Goal: Connect with others: Connect with others

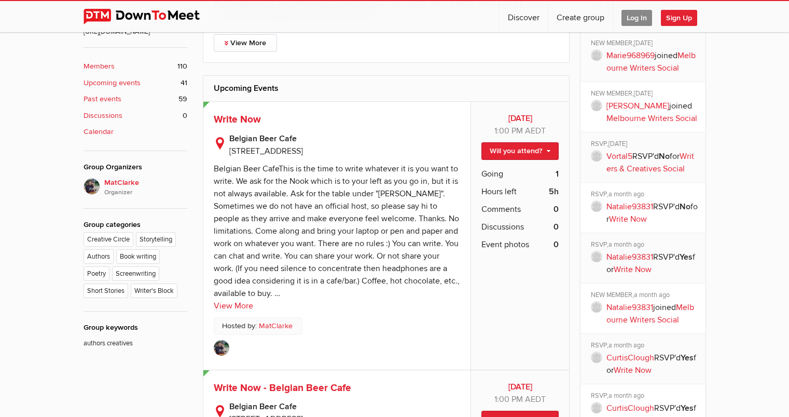
scroll to position [376, 0]
click at [226, 347] on img at bounding box center [222, 347] width 16 height 16
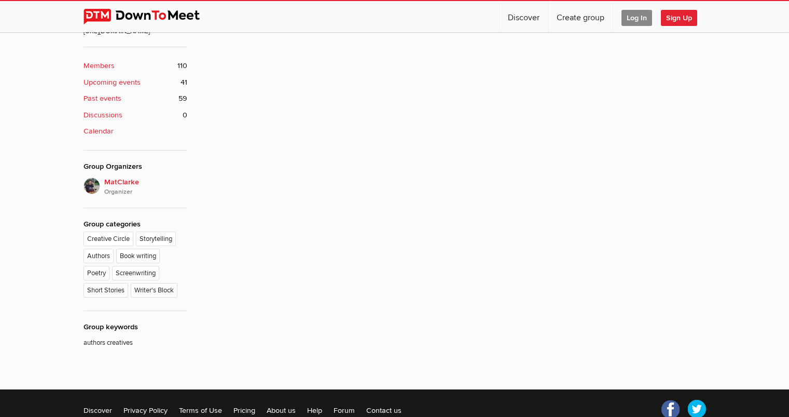
scroll to position [229, 0]
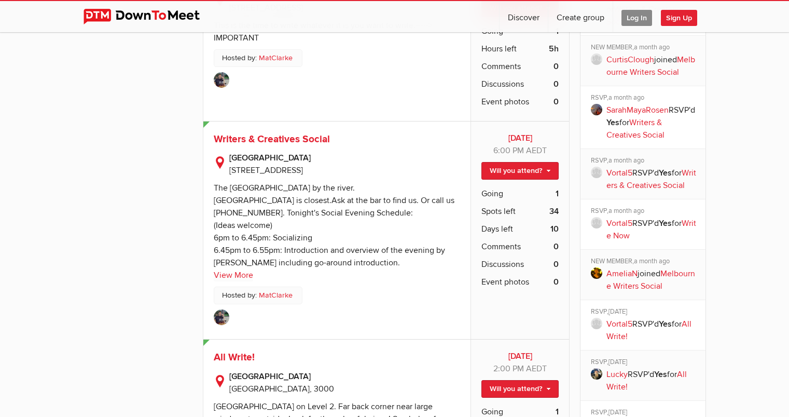
scroll to position [786, 0]
click at [239, 274] on link "View More" at bounding box center [233, 274] width 39 height 12
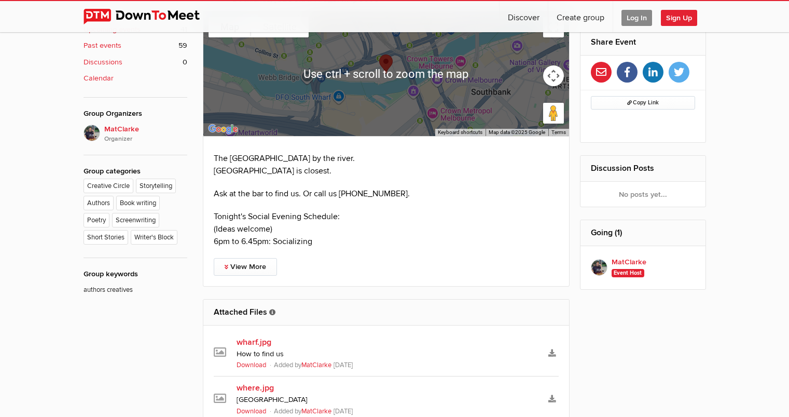
scroll to position [429, 0]
click at [241, 264] on link "View More" at bounding box center [245, 266] width 63 height 18
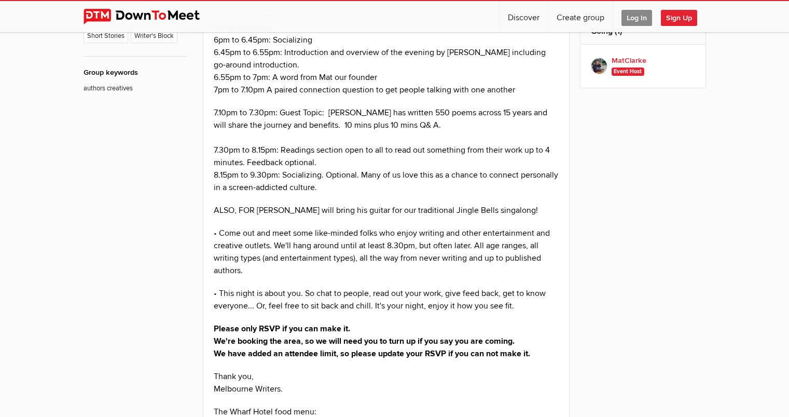
scroll to position [630, 0]
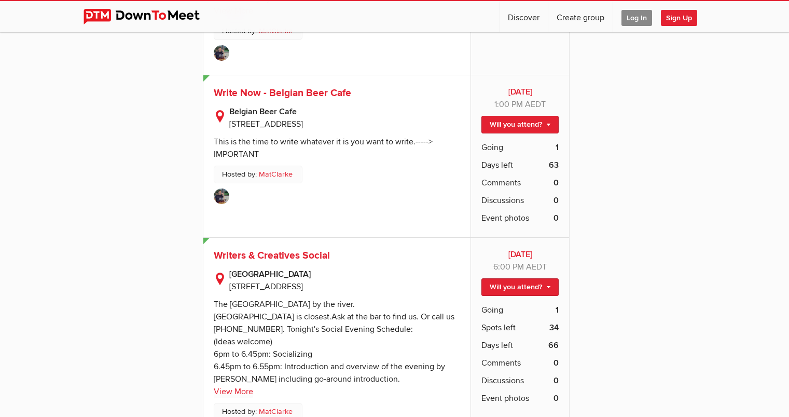
scroll to position [2248, 0]
